Goal: Transaction & Acquisition: Purchase product/service

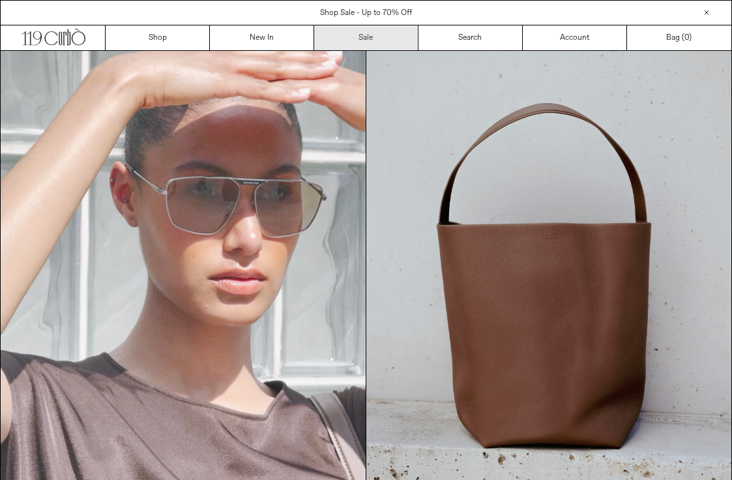
click at [364, 40] on link "Sale" at bounding box center [366, 37] width 104 height 25
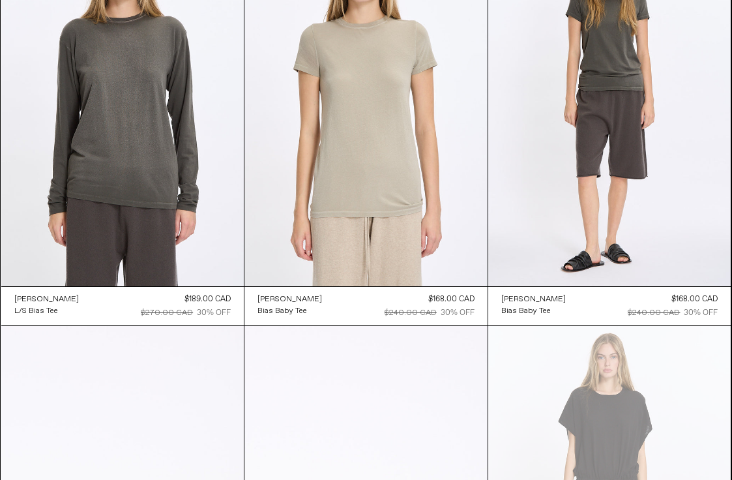
scroll to position [609, 0]
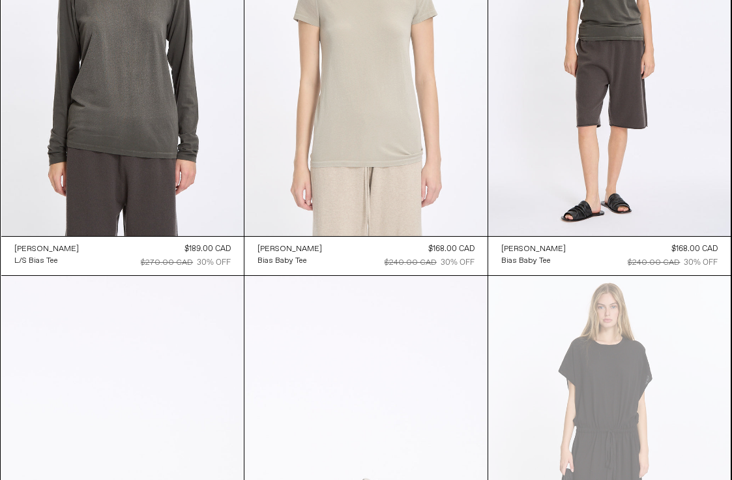
click at [431, 235] on at bounding box center [365, 54] width 243 height 364
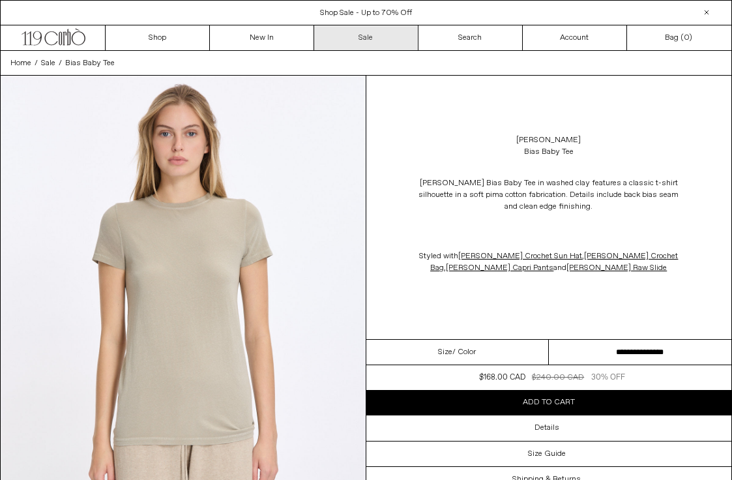
click at [353, 35] on link "Sale" at bounding box center [366, 37] width 104 height 25
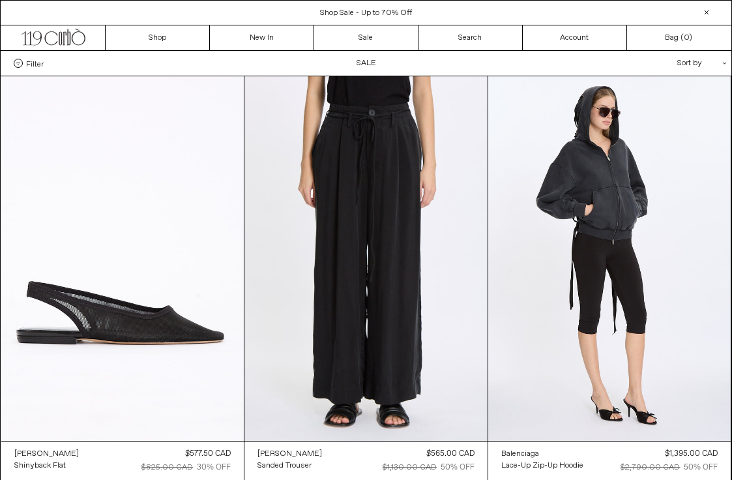
click at [705, 59] on div "Sort by .cls-1{fill:#231f20}" at bounding box center [659, 63] width 117 height 25
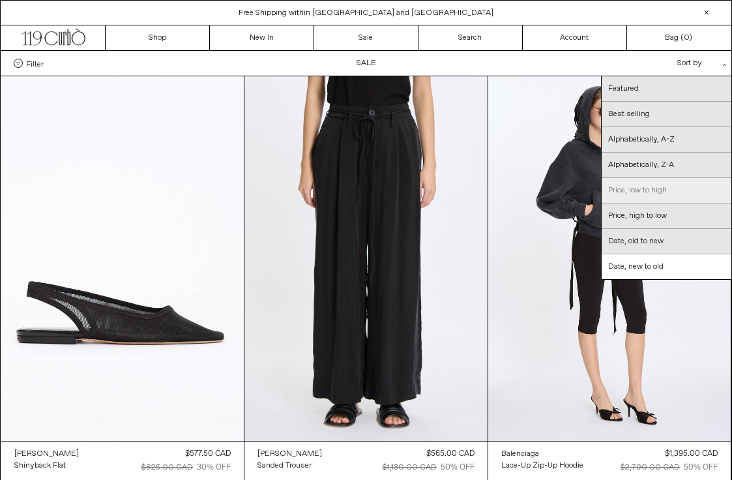
click at [685, 191] on link "Price, low to high" at bounding box center [667, 190] width 130 height 25
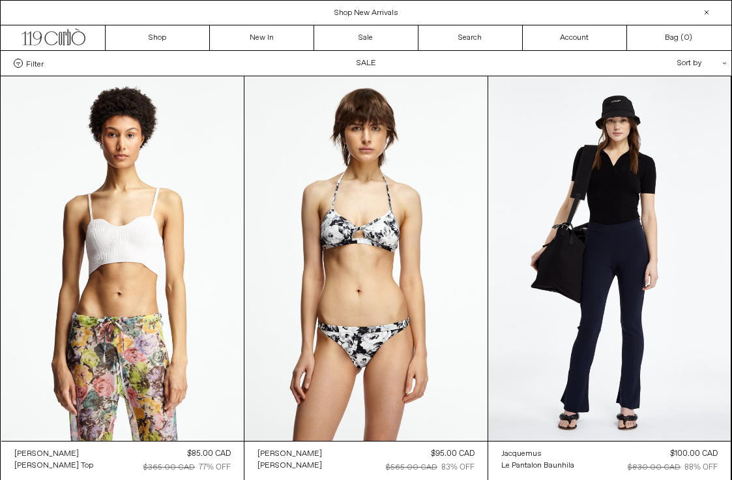
click at [715, 73] on div "Sort by .cls-1{fill:#231f20}" at bounding box center [659, 63] width 117 height 25
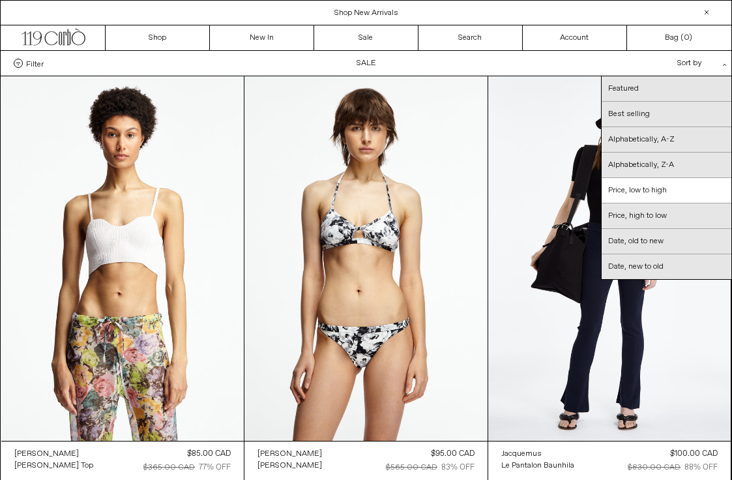
click at [33, 57] on div "Filter Designer .cls-1{fill:#231f20} Ann Demeulemeester Balenciaga Doffer Boys" at bounding box center [366, 63] width 731 height 25
click at [29, 63] on span "Filter" at bounding box center [35, 63] width 18 height 9
click at [0, 0] on select "**********" at bounding box center [0, 0] width 0 height 0
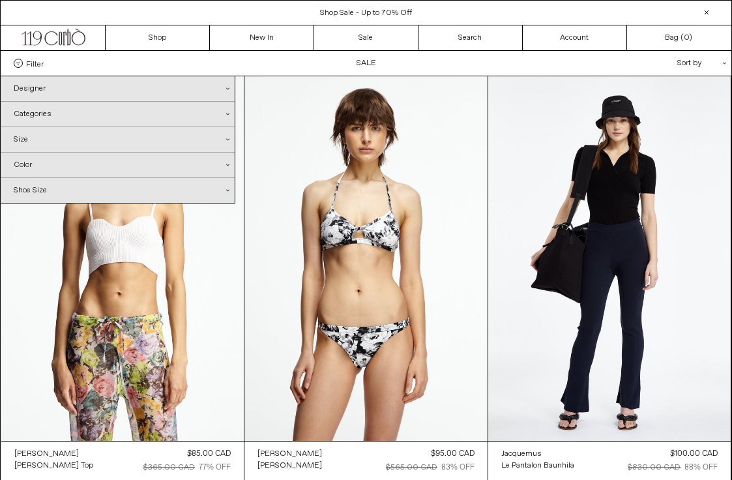
click at [55, 114] on div "Categories .cls-1{fill:#231f20}" at bounding box center [118, 114] width 234 height 25
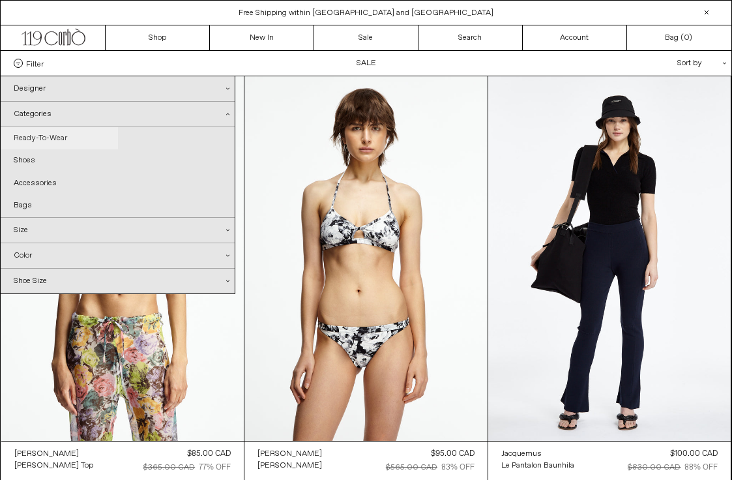
click at [61, 140] on link "Ready-To-Wear" at bounding box center [59, 138] width 117 height 22
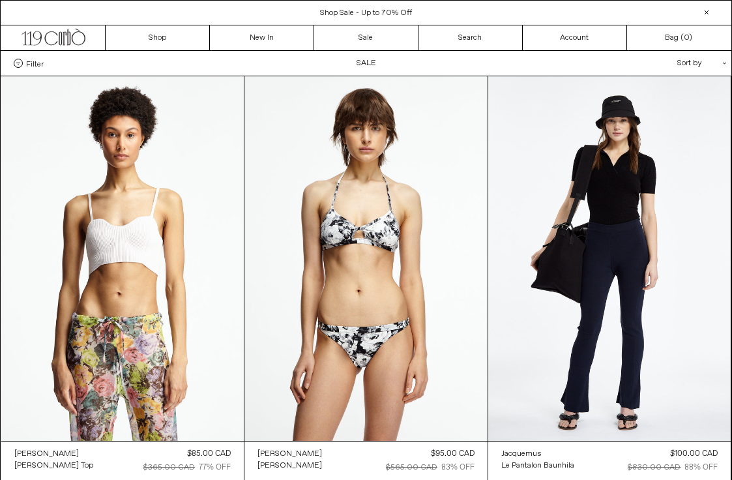
click at [31, 66] on span "Filter" at bounding box center [35, 63] width 18 height 9
click at [0, 0] on select "**********" at bounding box center [0, 0] width 0 height 0
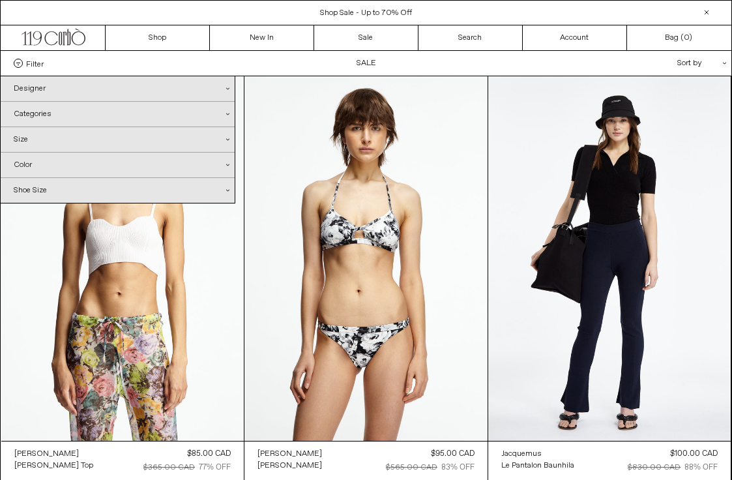
click at [40, 115] on div "Categories .cls-1{fill:#231f20}" at bounding box center [118, 114] width 234 height 25
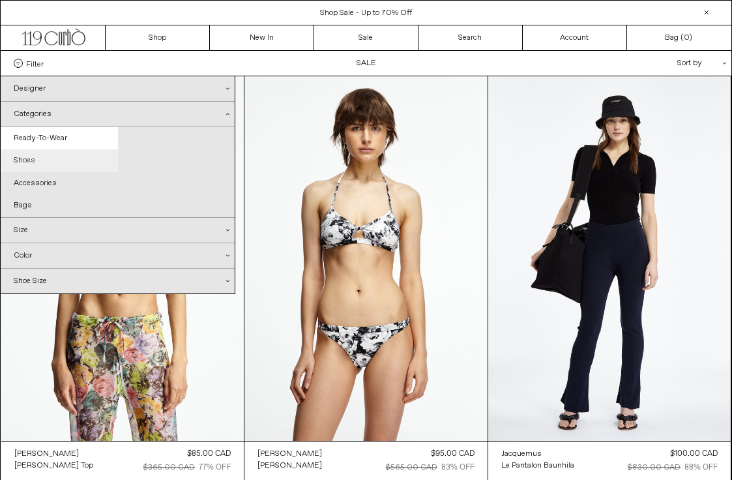
click at [76, 160] on link "Shoes" at bounding box center [59, 160] width 117 height 22
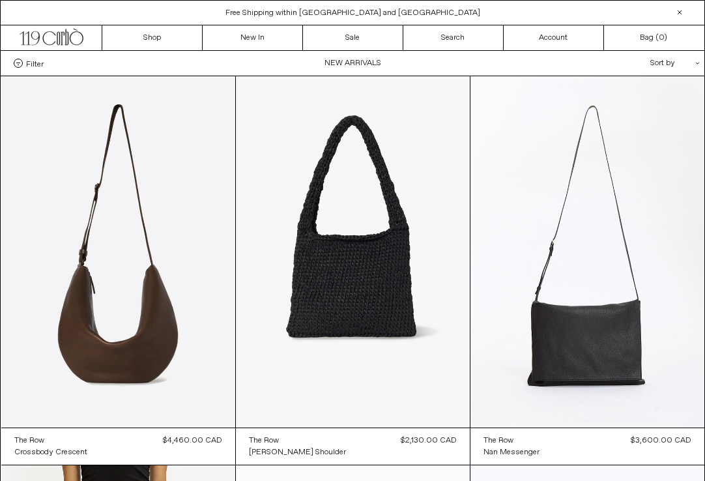
click at [33, 65] on span "Filter" at bounding box center [35, 63] width 18 height 9
click at [0, 0] on select "**********" at bounding box center [0, 0] width 0 height 0
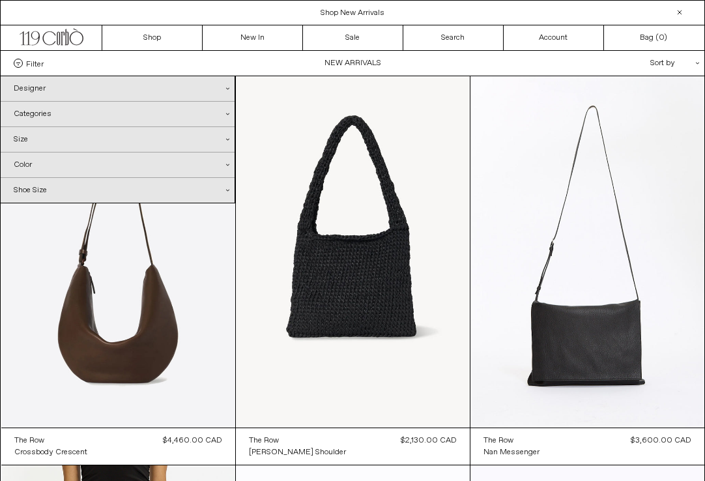
click at [63, 118] on div "Categories .cls-1{fill:#231f20}" at bounding box center [118, 114] width 234 height 25
